Goal: Task Accomplishment & Management: Use online tool/utility

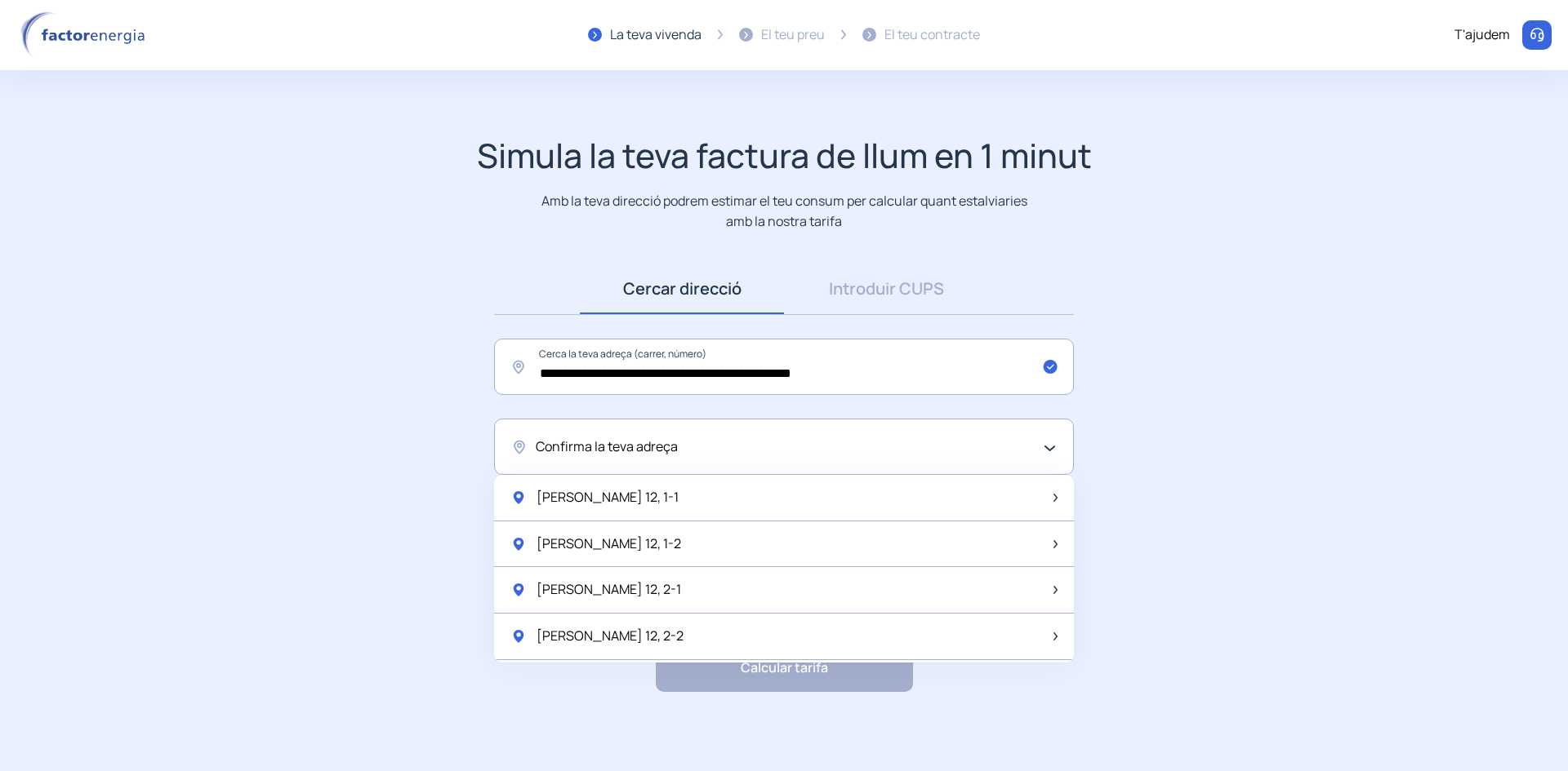
scroll to position [3, 0]
click at [650, 447] on span "Confirma la teva adreça" at bounding box center [606, 445] width 142 height 22
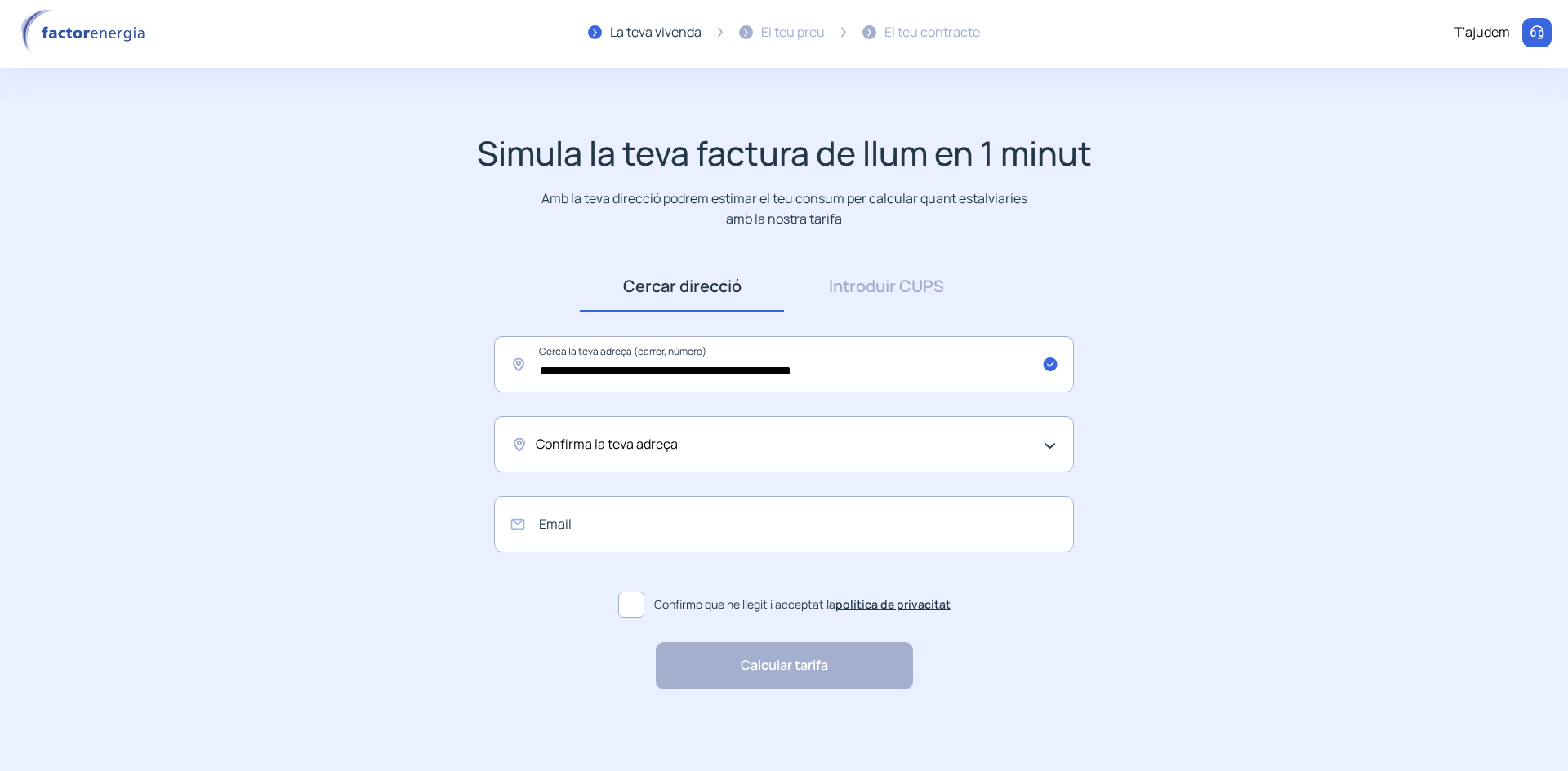
click at [692, 446] on div "Confirma la teva adreça" at bounding box center [779, 445] width 488 height 22
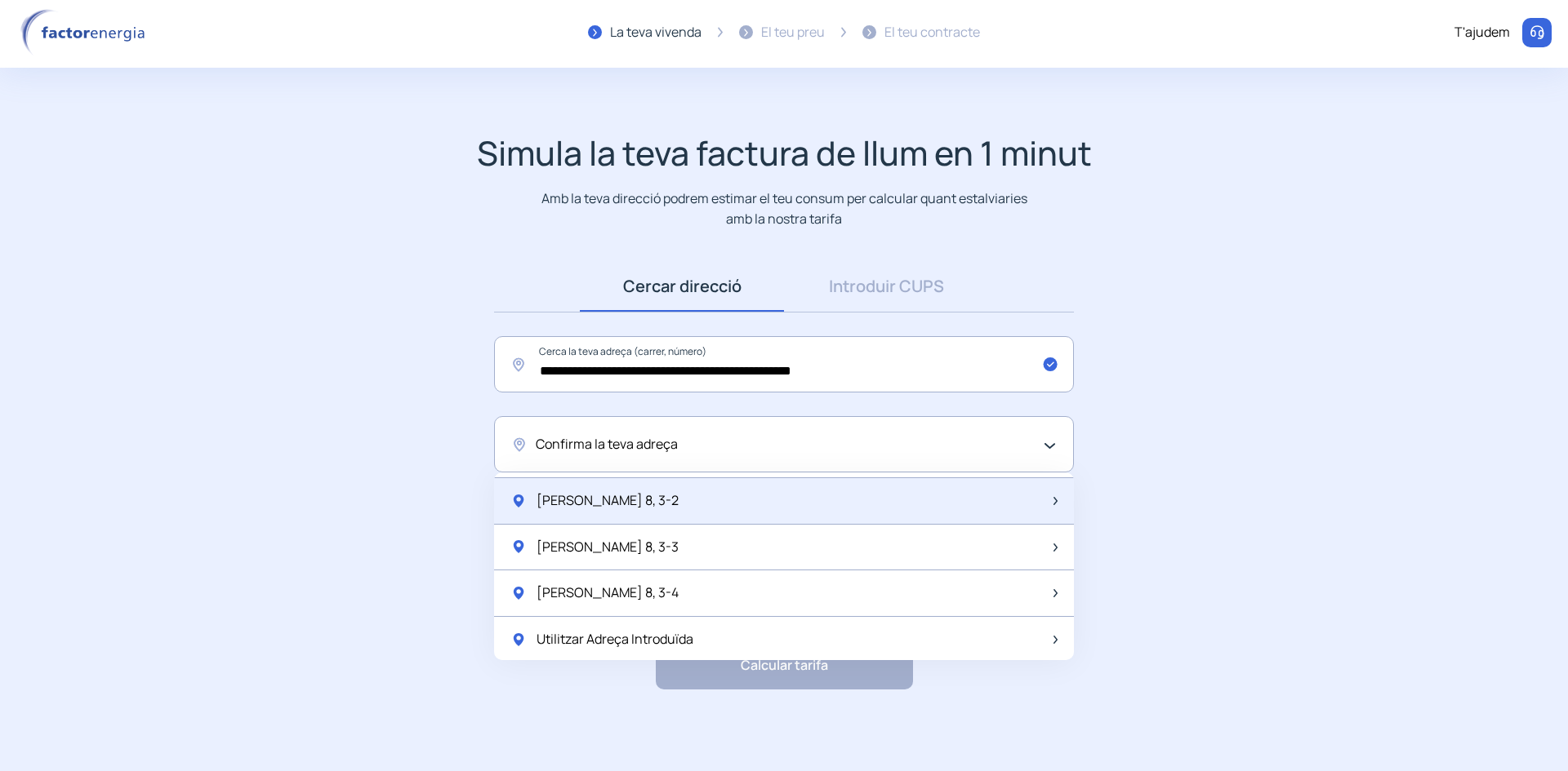
scroll to position [2167, 0]
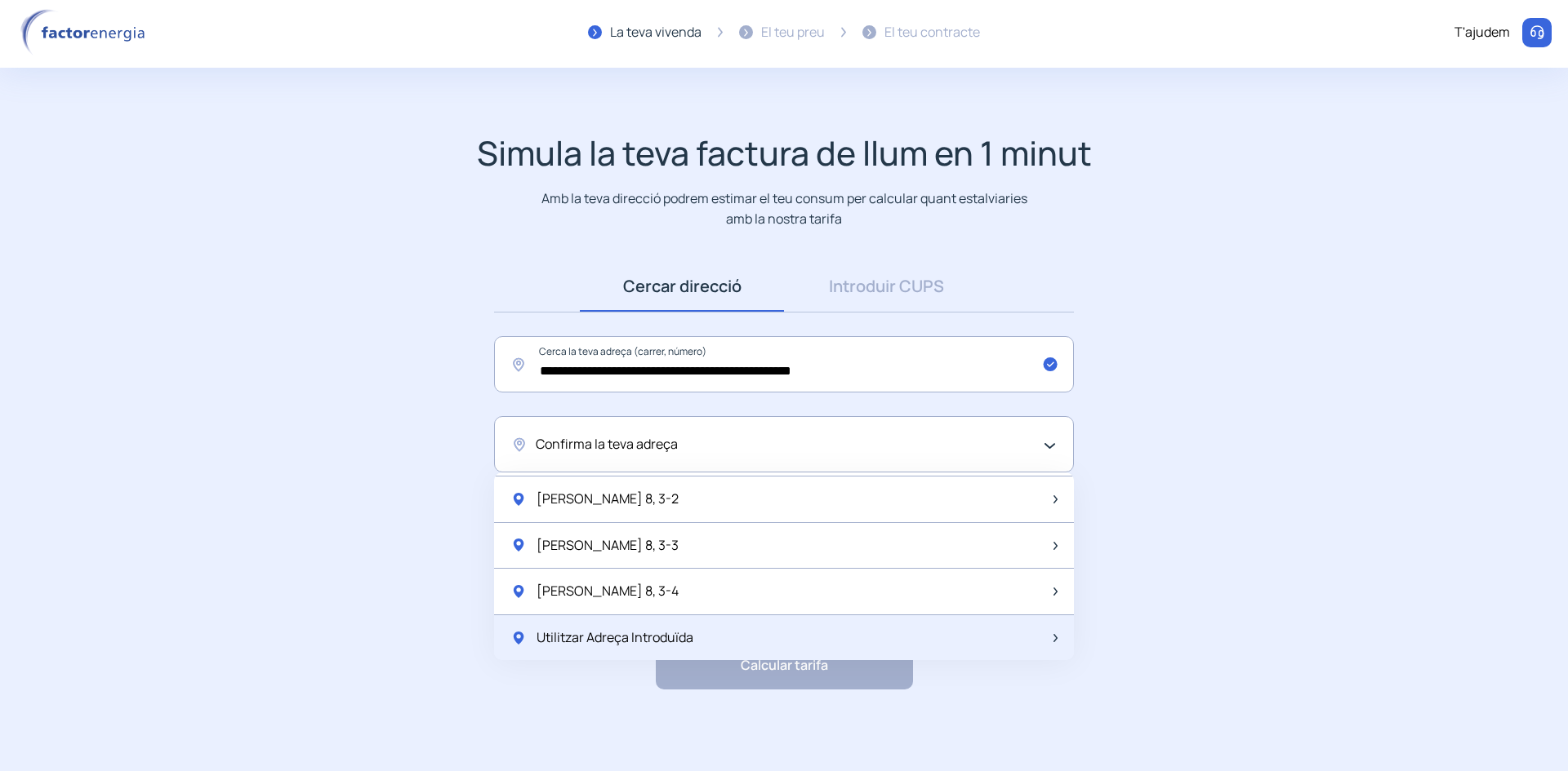
click at [692, 644] on span "Utilitzar Adreça Introduïda" at bounding box center [615, 638] width 157 height 22
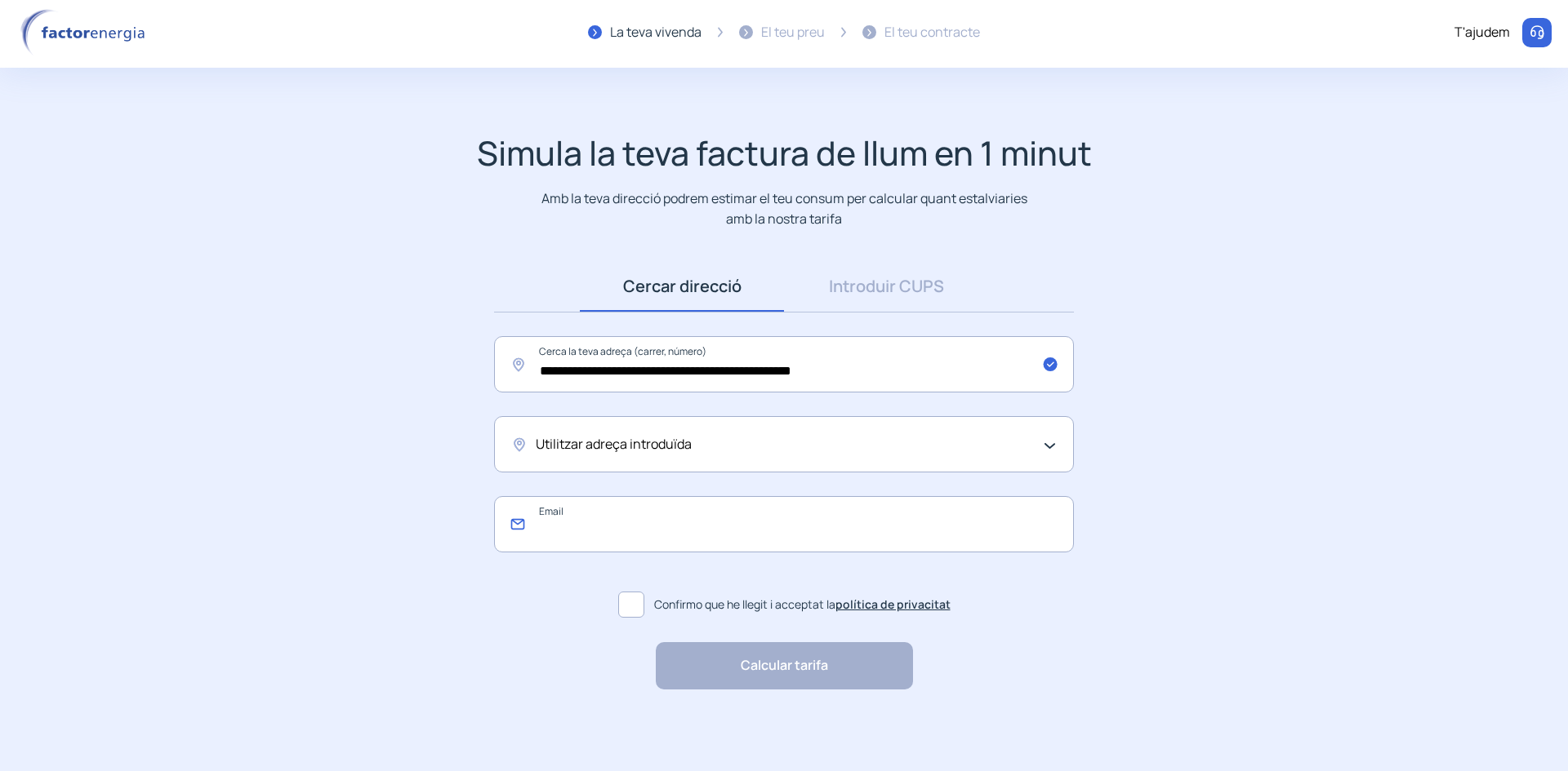
click at [593, 534] on input "email" at bounding box center [784, 524] width 579 height 57
type input "**********"
click at [676, 604] on span "Confirmo que he llegit i acceptat la política de privacitat" at bounding box center [802, 605] width 297 height 18
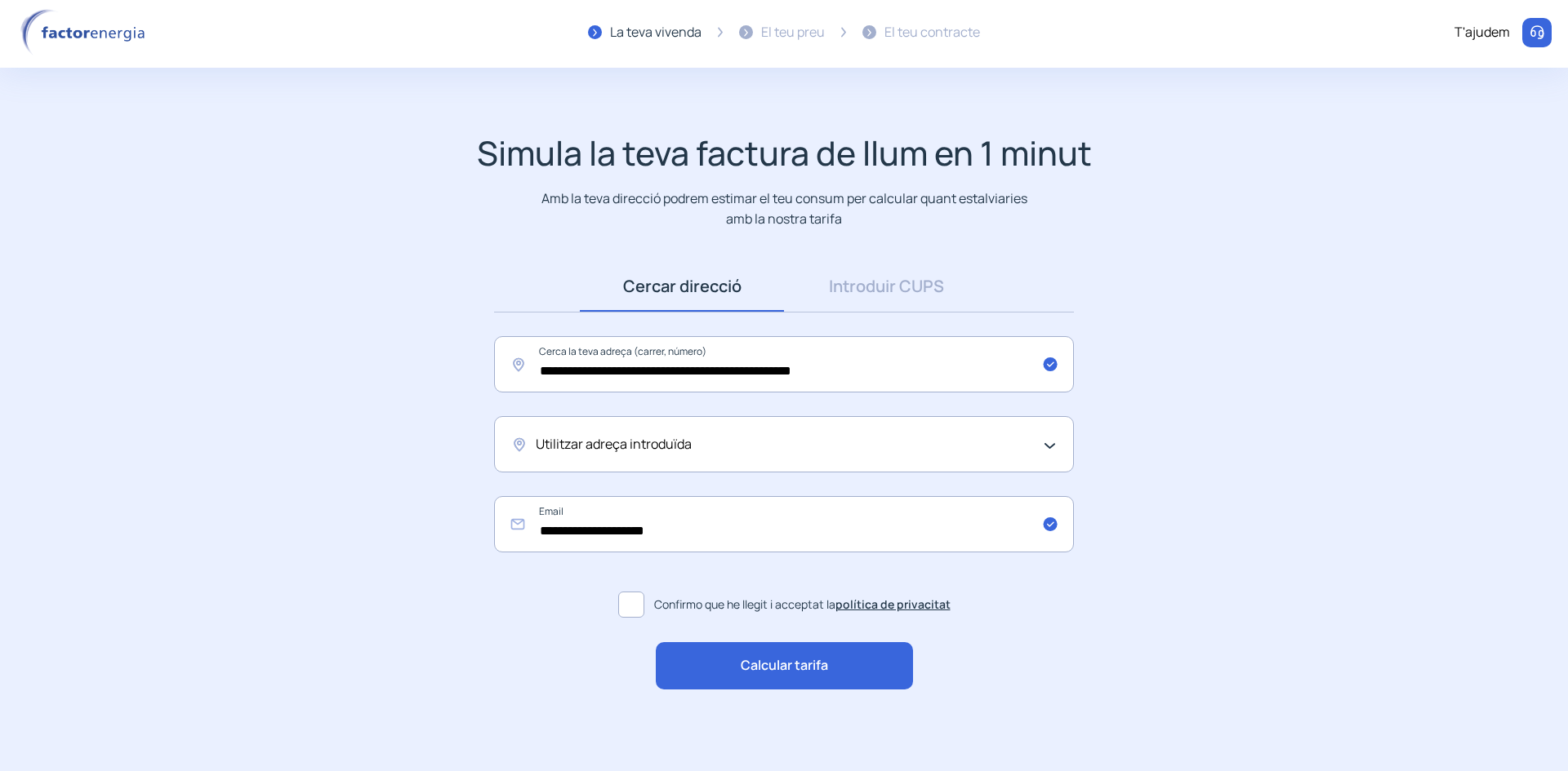
click at [947, 456] on div "Utilitzar adreça introduïda" at bounding box center [784, 444] width 579 height 57
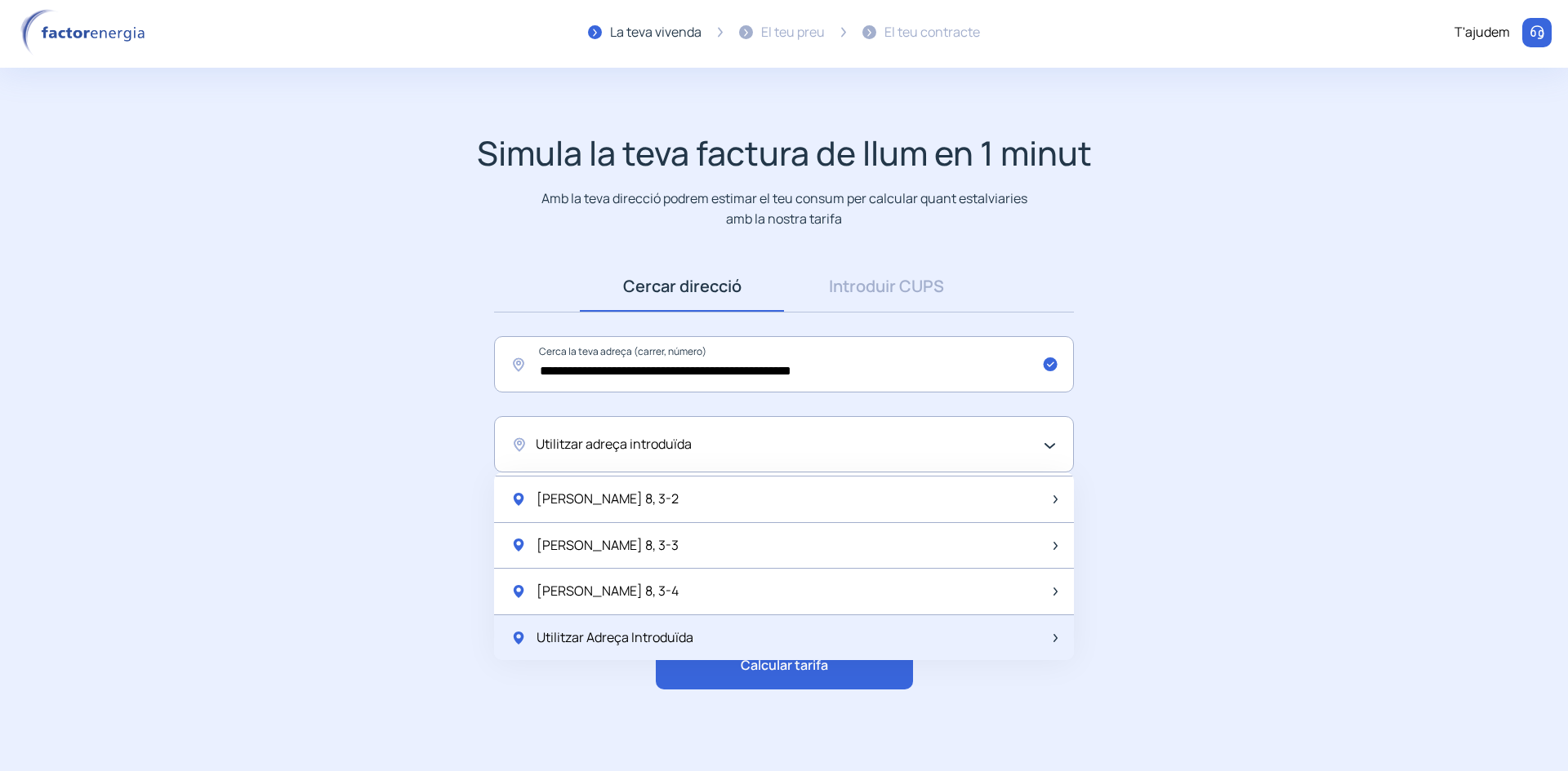
click at [634, 645] on span "Utilitzar Adreça Introduïda" at bounding box center [615, 638] width 157 height 22
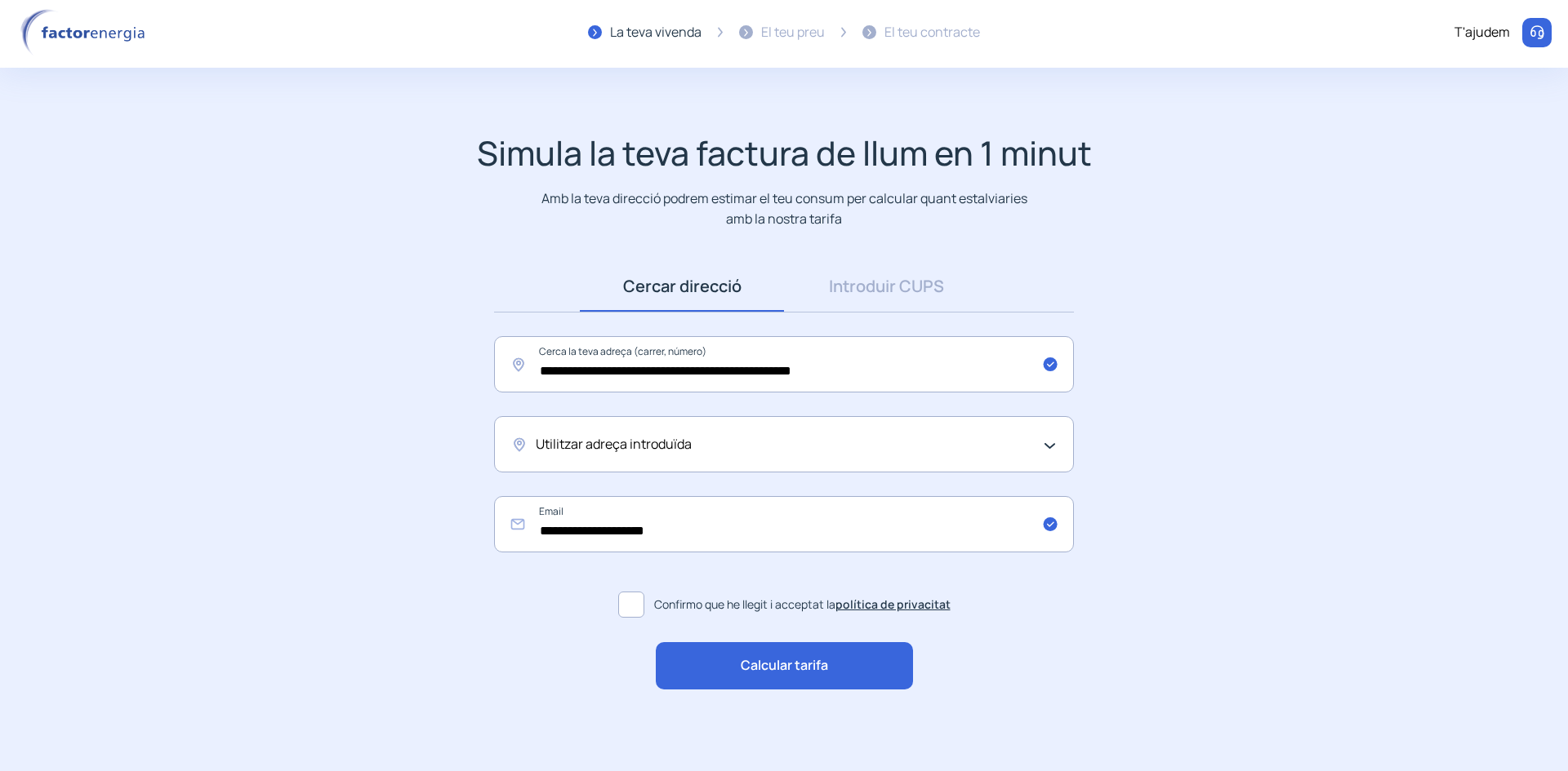
click at [759, 675] on span "Calcular tarifa" at bounding box center [784, 666] width 87 height 22
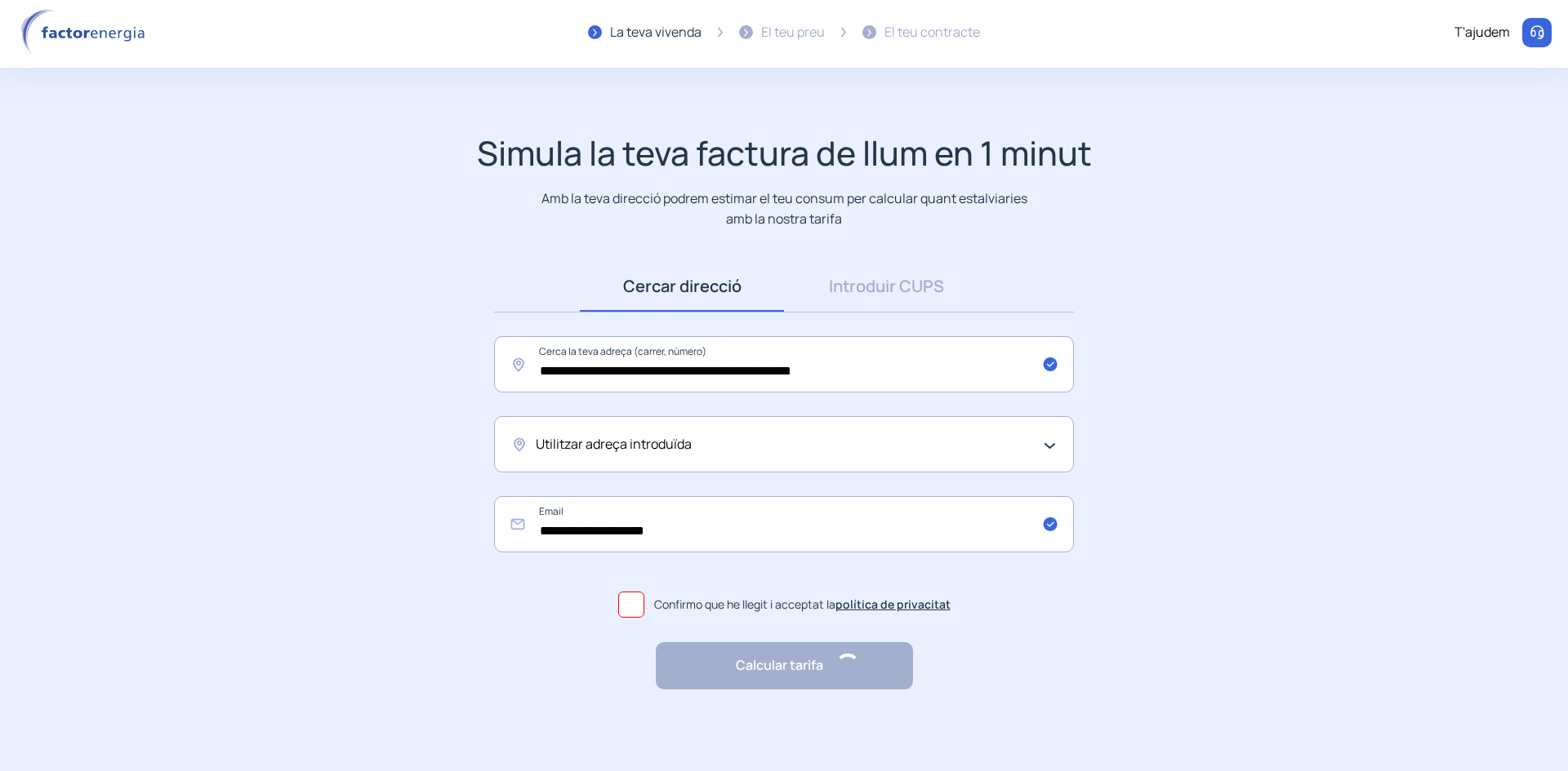
scroll to position [0, 0]
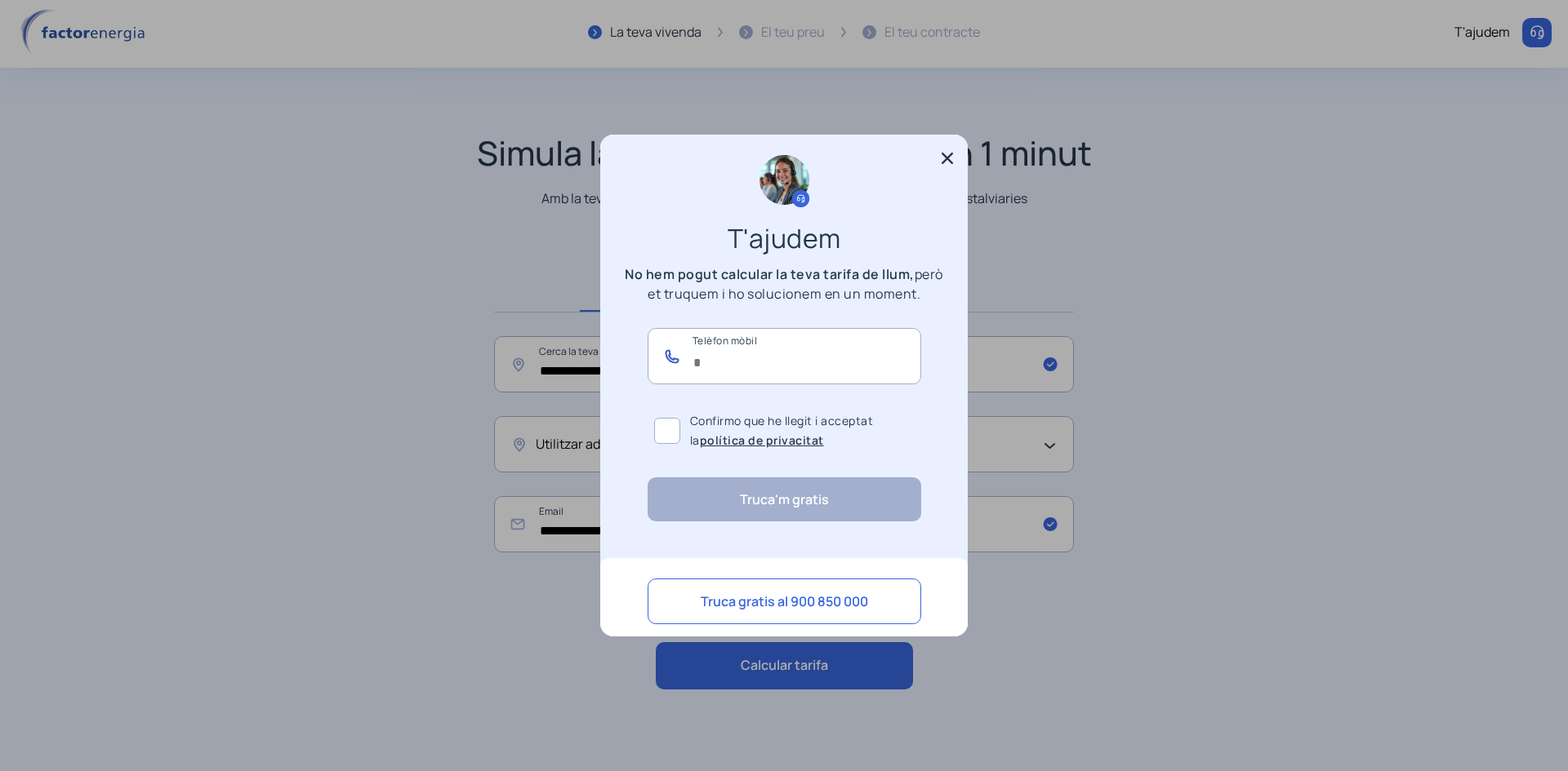
click at [795, 371] on input "text" at bounding box center [783, 356] width 273 height 57
type input "*********"
click at [667, 433] on span at bounding box center [667, 431] width 26 height 26
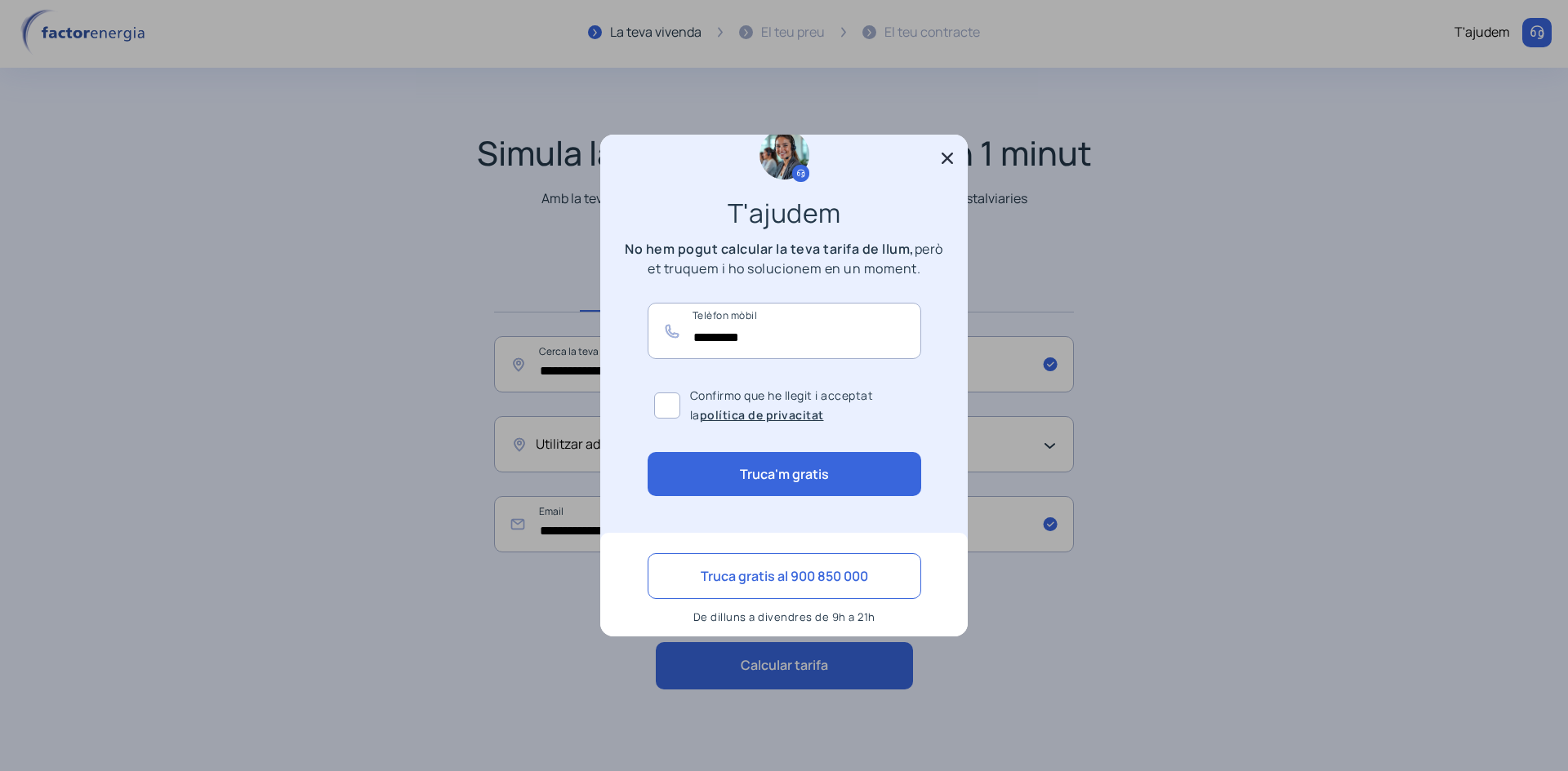
scroll to position [36, 0]
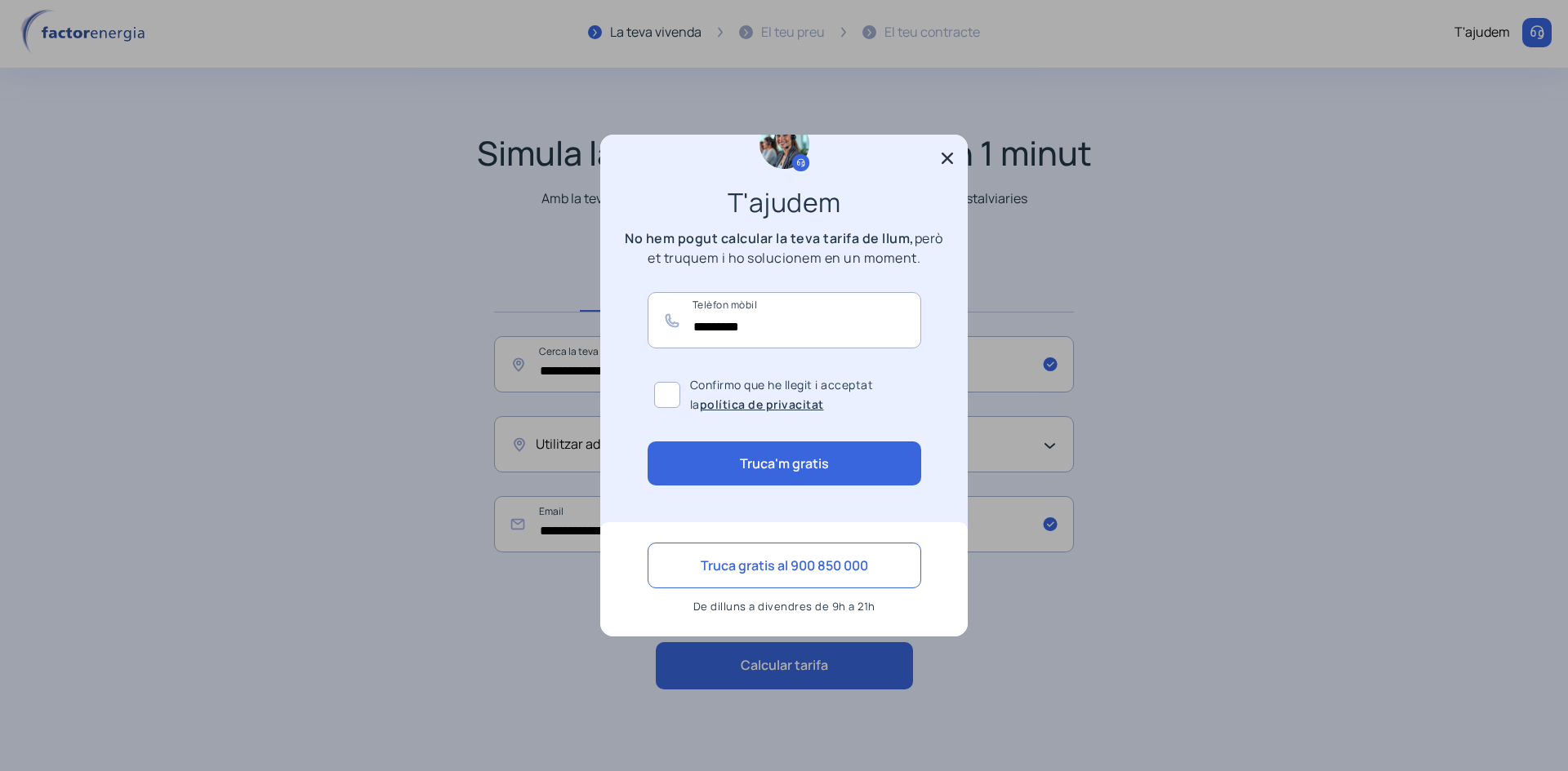
click at [943, 162] on icon at bounding box center [947, 159] width 12 height 12
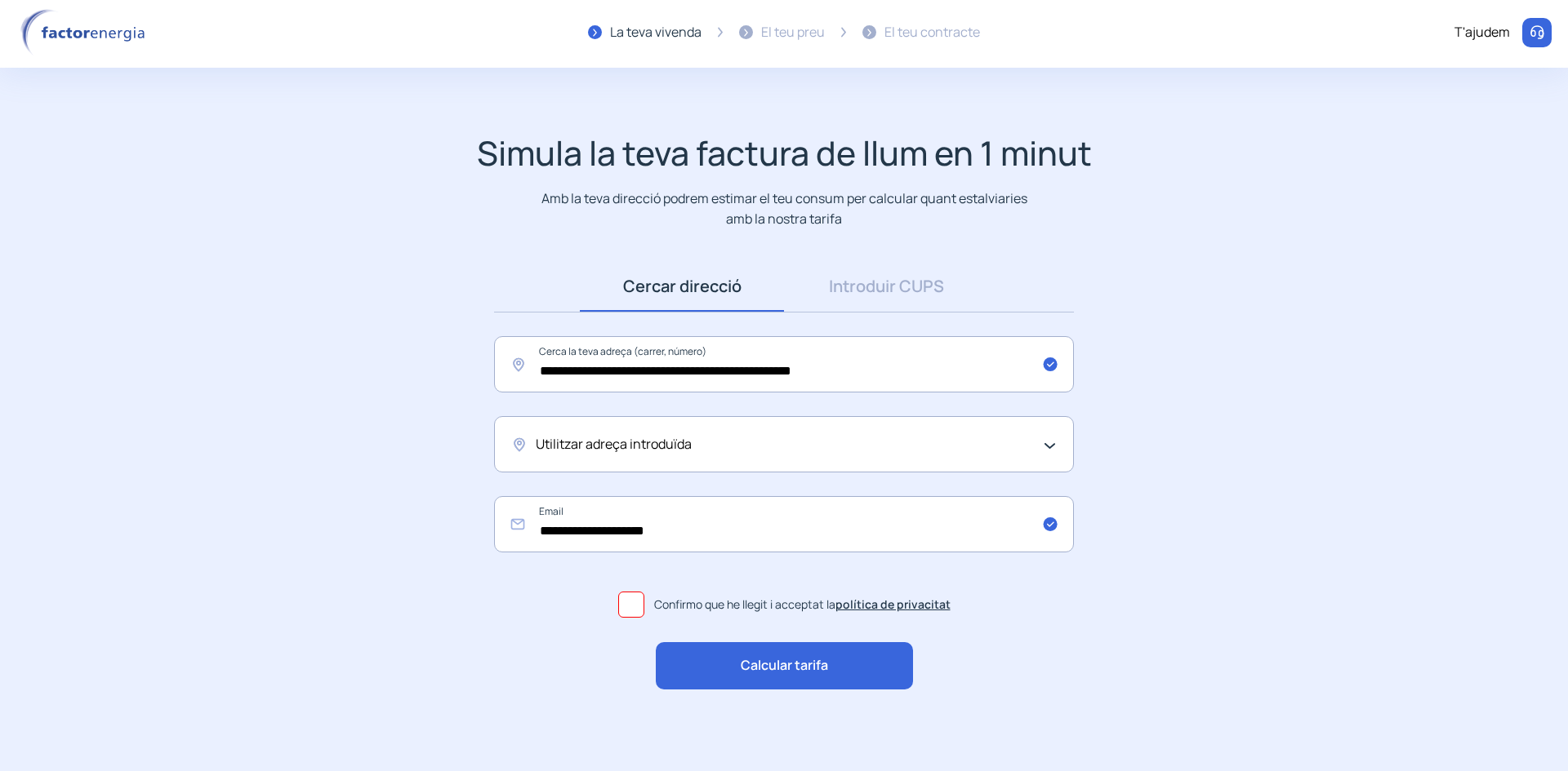
scroll to position [3, 0]
